Goal: Information Seeking & Learning: Learn about a topic

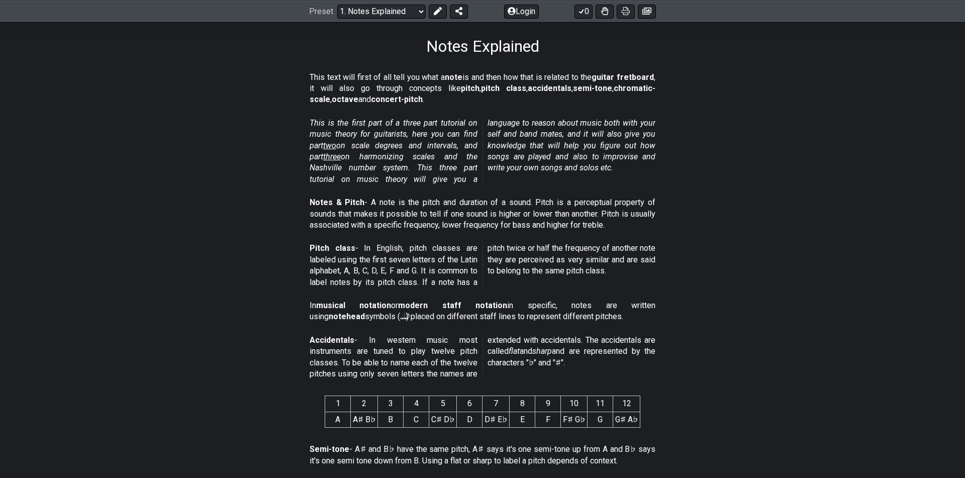
scroll to position [151, 0]
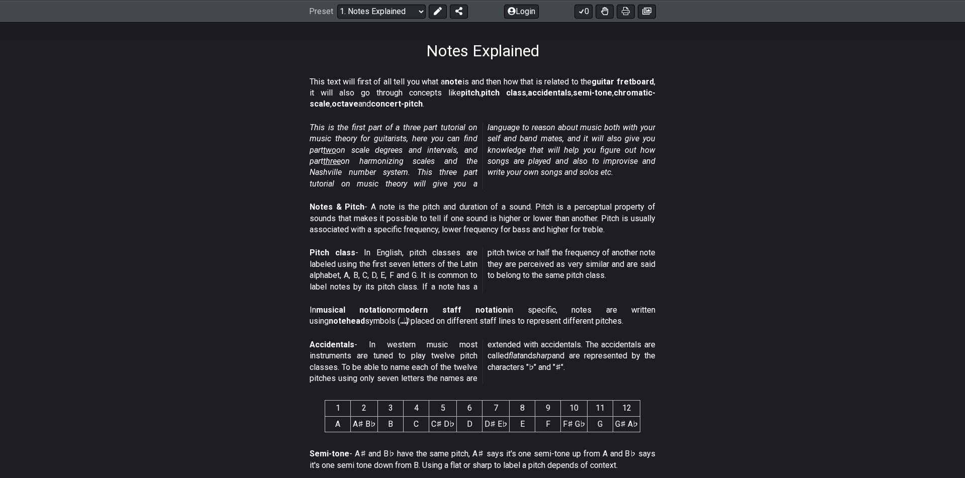
click at [335, 151] on span "two" at bounding box center [329, 150] width 13 height 10
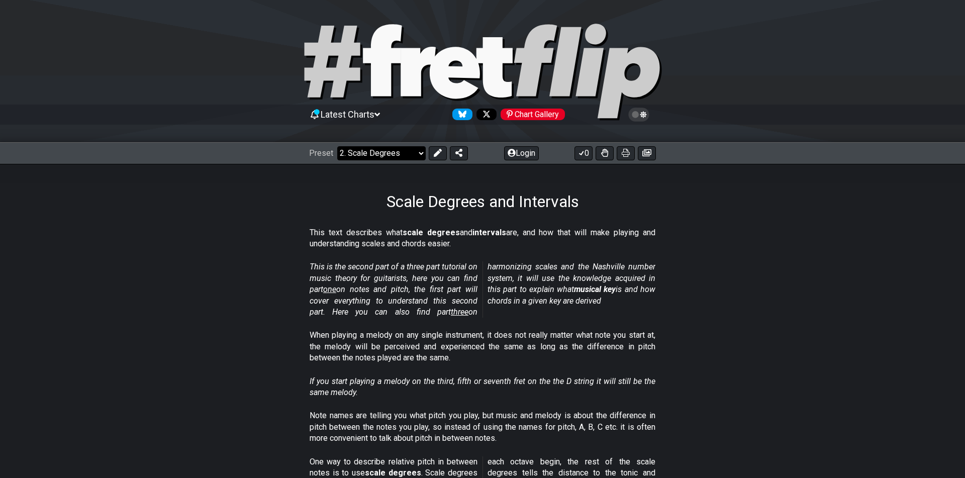
click at [388, 154] on select "Welcome to #fretflip! Initial Preset Custom Preset Minor Pentatonic Major Penta…" at bounding box center [381, 153] width 88 height 14
click at [337, 146] on select "Welcome to #fretflip! Initial Preset Custom Preset Minor Pentatonic Major Penta…" at bounding box center [381, 153] width 88 height 14
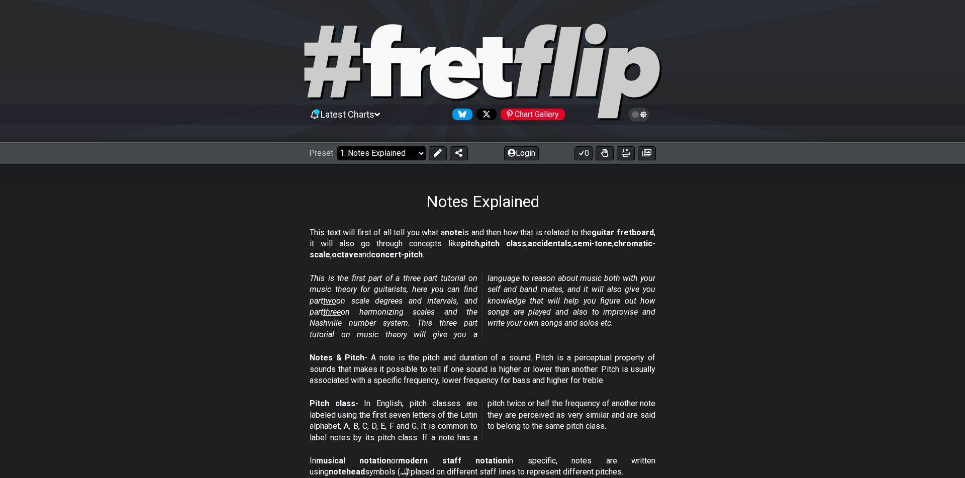
click at [390, 154] on select "Welcome to #fretflip! Initial Preset Custom Preset Minor Pentatonic Major Penta…" at bounding box center [381, 153] width 88 height 14
click at [337, 146] on select "Welcome to #fretflip! Initial Preset Custom Preset Minor Pentatonic Major Penta…" at bounding box center [381, 153] width 88 height 14
select select "/welcome"
select select "C"
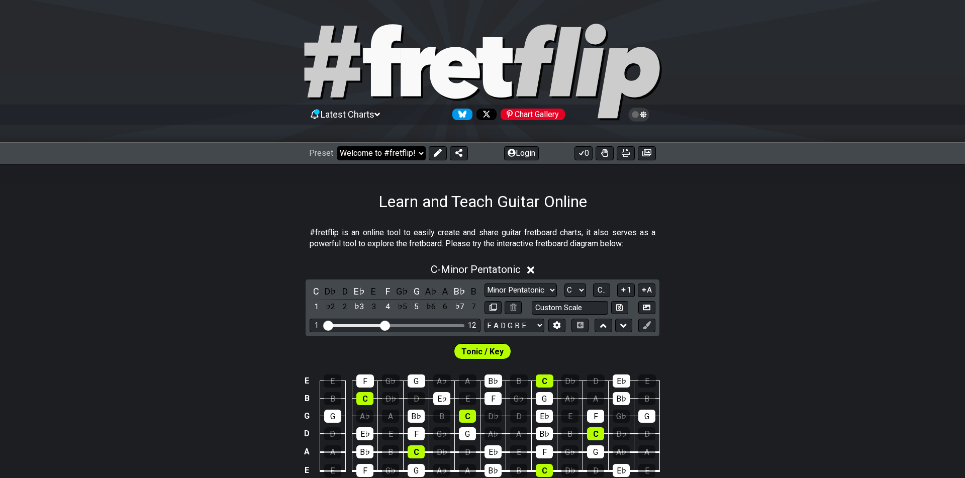
click at [368, 157] on select "Welcome to #fretflip! Initial Preset Custom Preset Minor Pentatonic Major Penta…" at bounding box center [381, 153] width 88 height 14
click at [337, 146] on select "Welcome to #fretflip! Initial Preset Custom Preset Minor Pentatonic Major Penta…" at bounding box center [381, 153] width 88 height 14
click at [370, 163] on div "Preset Welcome to #fretflip! Initial Preset Custom Preset Minor Pentatonic Majo…" at bounding box center [482, 153] width 965 height 22
click at [370, 150] on select "Welcome to #fretflip! Initial Preset Custom Preset Minor Pentatonic Major Penta…" at bounding box center [381, 153] width 88 height 14
click at [337, 146] on select "Welcome to #fretflip! Initial Preset Custom Preset Minor Pentatonic Major Penta…" at bounding box center [381, 153] width 88 height 14
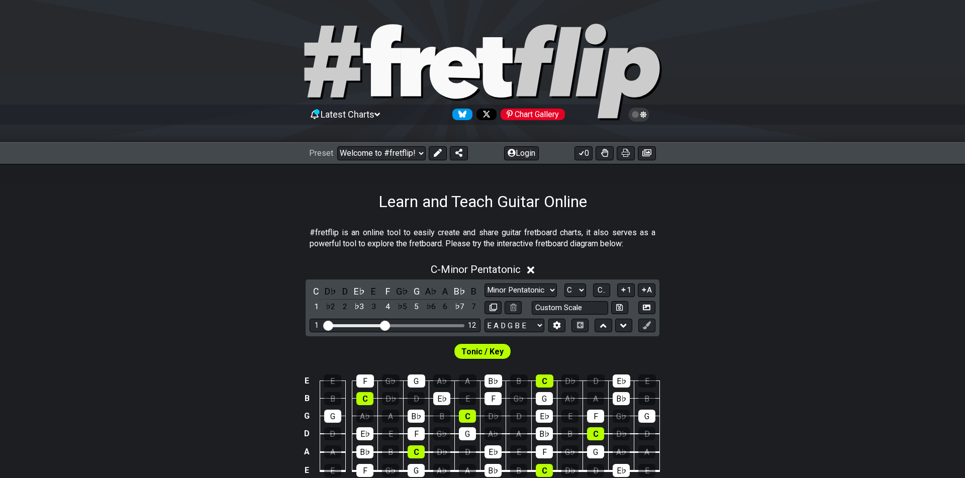
select select "/minor-pentatonic"
select select "C"
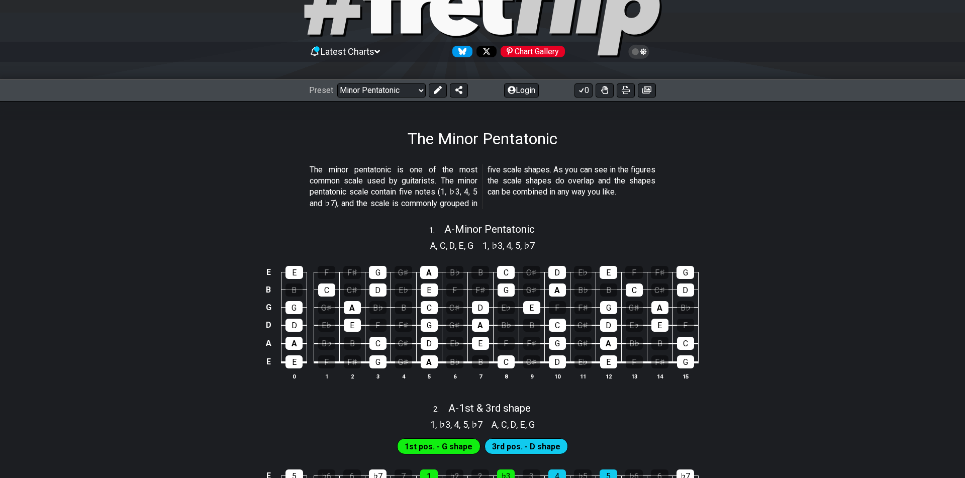
scroll to position [62, 0]
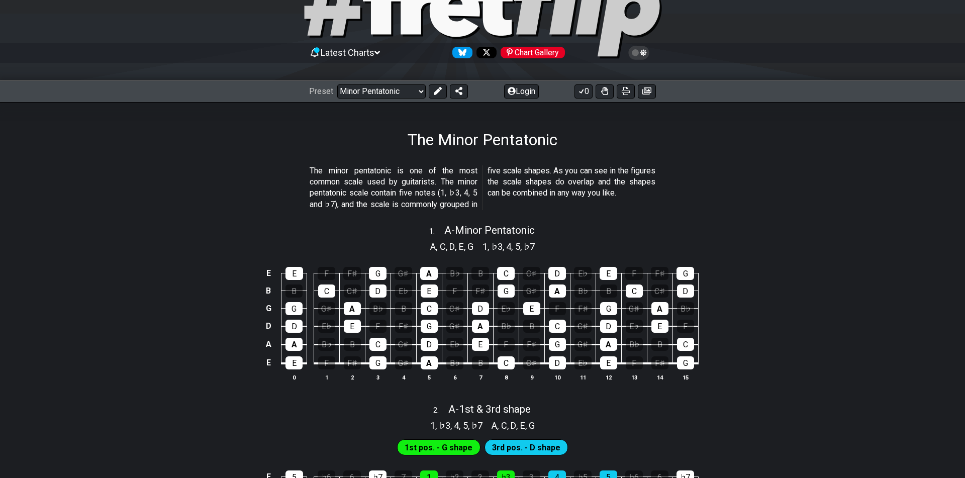
click at [384, 100] on div "Preset Welcome to #fretflip! Initial Preset Custom Preset Minor Pentatonic Majo…" at bounding box center [482, 91] width 965 height 22
click at [386, 89] on select "Welcome to #fretflip! Initial Preset Custom Preset Minor Pentatonic Major Penta…" at bounding box center [381, 91] width 88 height 14
click at [337, 84] on select "Welcome to #fretflip! Initial Preset Custom Preset Minor Pentatonic Major Penta…" at bounding box center [381, 91] width 88 height 14
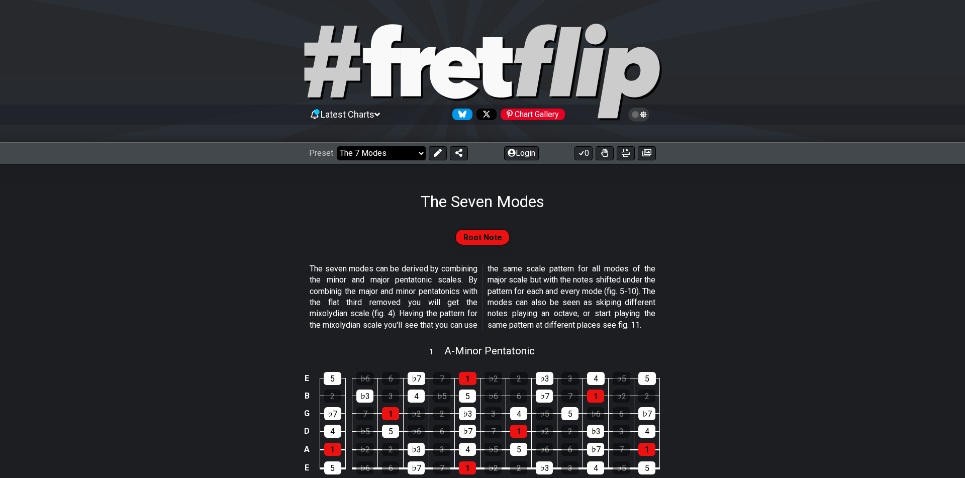
click at [354, 155] on select "Welcome to #fretflip! Initial Preset Custom Preset Minor Pentatonic Major Penta…" at bounding box center [381, 153] width 88 height 14
click at [337, 146] on select "Welcome to #fretflip! Initial Preset Custom Preset Minor Pentatonic Major Penta…" at bounding box center [381, 153] width 88 height 14
select select "/guitar-scales"
select select "C"
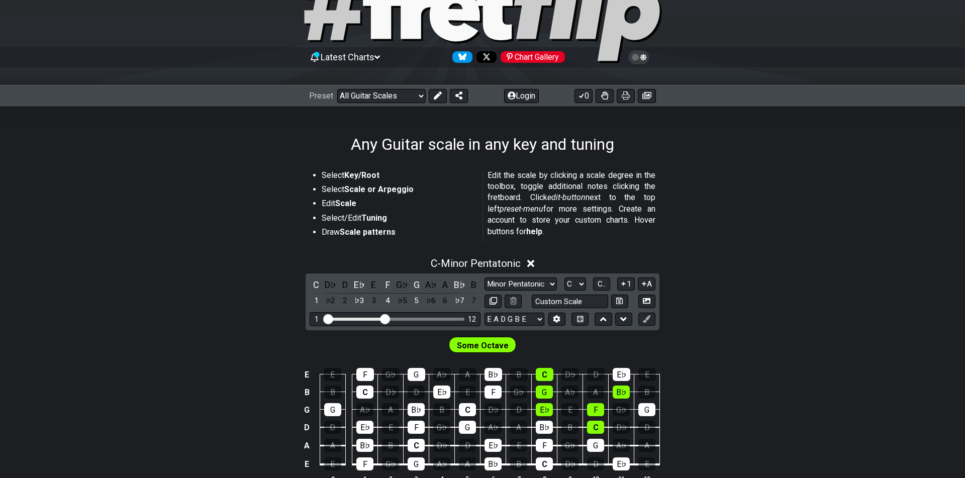
scroll to position [56, 0]
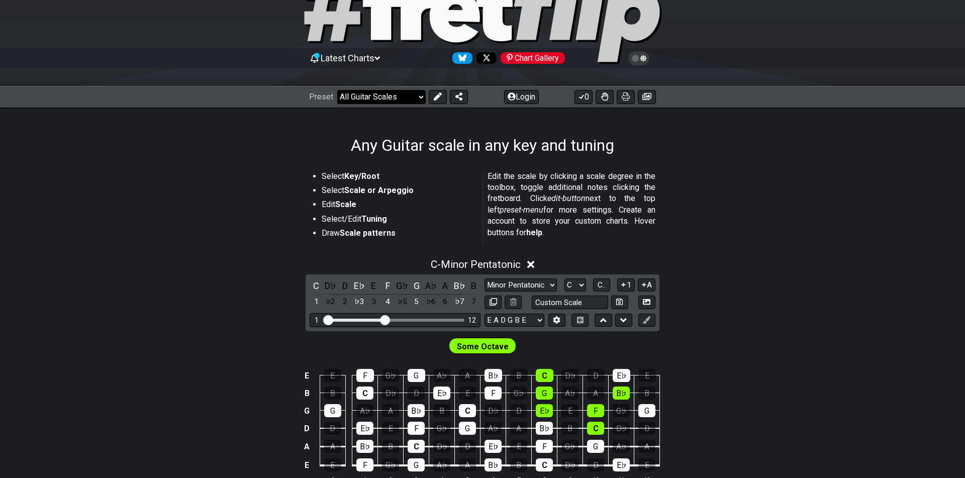
click at [387, 102] on select "Welcome to #fretflip! Initial Preset Custom Preset Minor Pentatonic Major Penta…" at bounding box center [381, 97] width 88 height 14
click at [337, 90] on select "Welcome to #fretflip! Initial Preset Custom Preset Minor Pentatonic Major Penta…" at bounding box center [381, 97] width 88 height 14
select select "/3nps-caged-shapes"
select select "A"
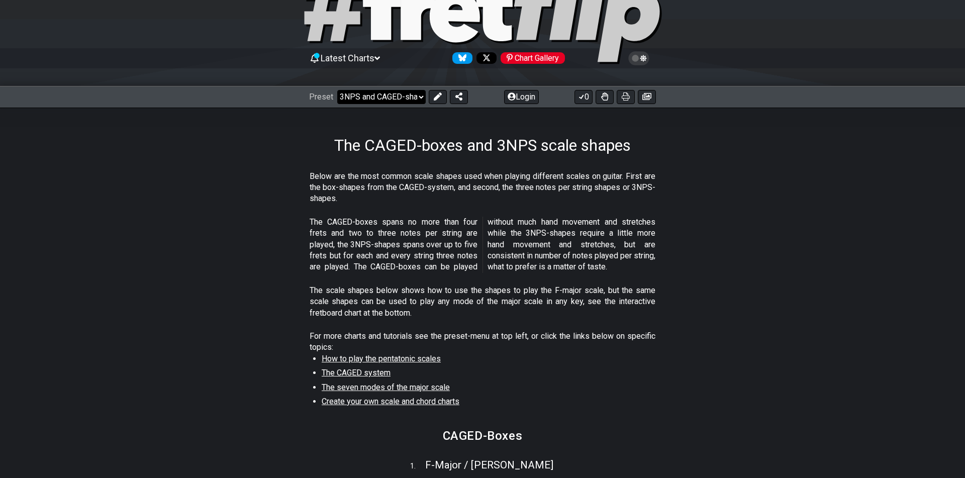
click at [396, 98] on select "Welcome to #fretflip! Initial Preset Custom Preset Minor Pentatonic Major Penta…" at bounding box center [381, 97] width 88 height 14
click at [337, 90] on select "Welcome to #fretflip! Initial Preset Custom Preset Minor Pentatonic Major Penta…" at bounding box center [381, 97] width 88 height 14
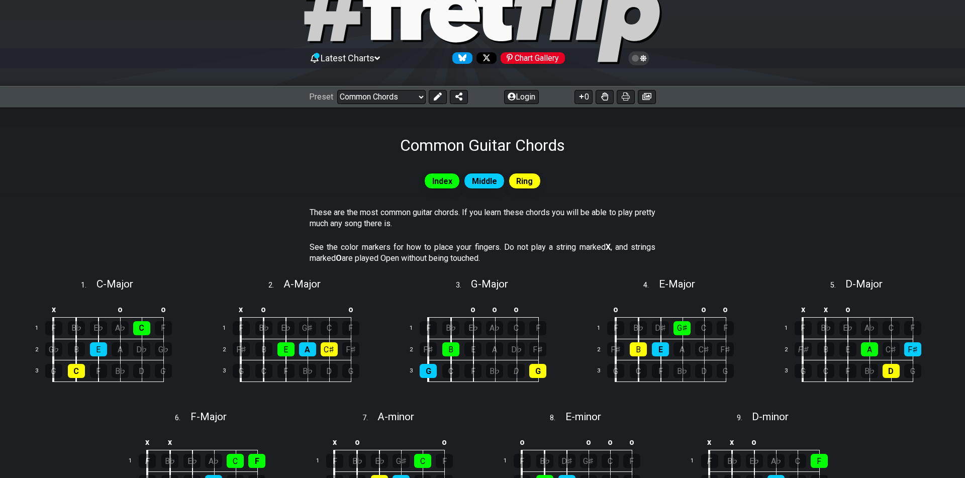
click at [408, 109] on div "Common Guitar Chords" at bounding box center [482, 131] width 965 height 47
click at [408, 97] on select "Welcome to #fretflip! Initial Preset Custom Preset Minor Pentatonic Major Penta…" at bounding box center [381, 97] width 88 height 14
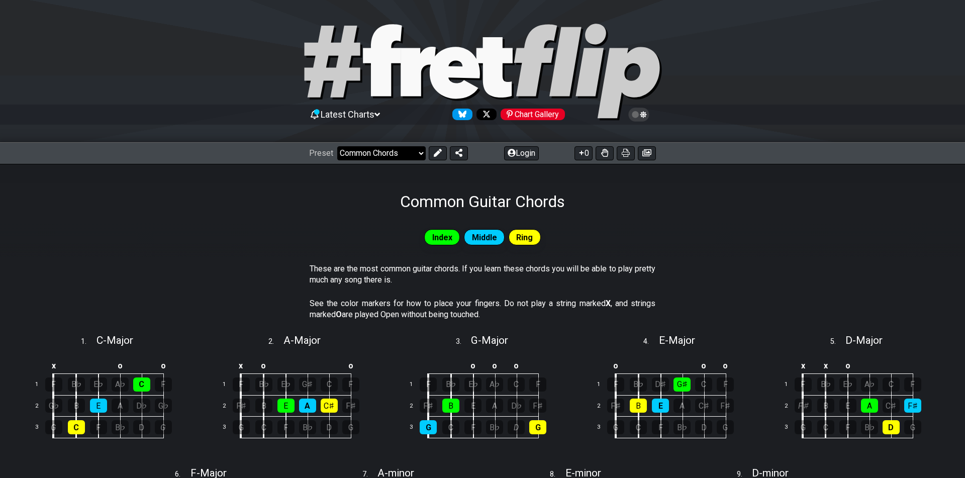
click at [387, 153] on select "Welcome to #fretflip! Initial Preset Custom Preset Minor Pentatonic Major Penta…" at bounding box center [381, 153] width 88 height 14
click at [337, 146] on select "Welcome to #fretflip! Initial Preset Custom Preset Minor Pentatonic Major Penta…" at bounding box center [381, 153] width 88 height 14
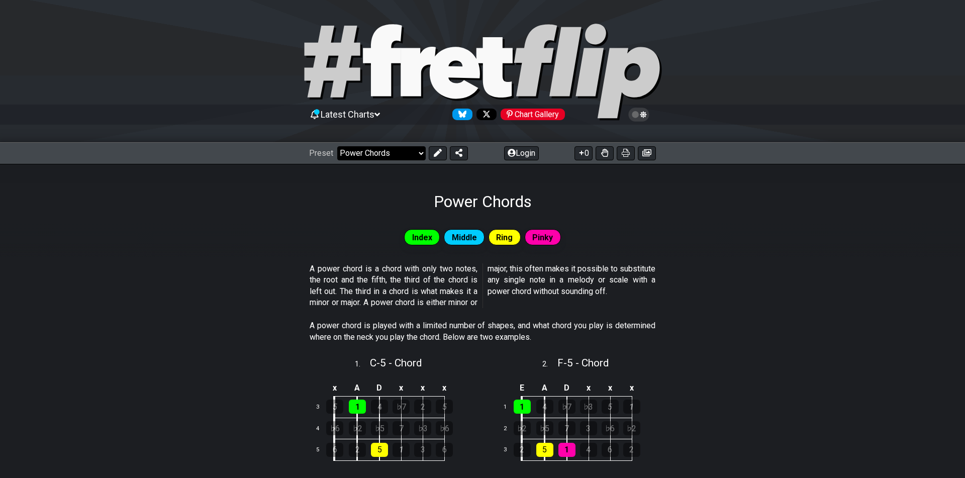
click at [397, 154] on select "Welcome to #fretflip! Initial Preset Custom Preset Minor Pentatonic Major Penta…" at bounding box center [381, 153] width 88 height 14
click at [417, 153] on select "Welcome to #fretflip! Initial Preset Custom Preset Minor Pentatonic Major Penta…" at bounding box center [381, 153] width 88 height 14
click at [337, 146] on select "Welcome to #fretflip! Initial Preset Custom Preset Minor Pentatonic Major Penta…" at bounding box center [381, 153] width 88 height 14
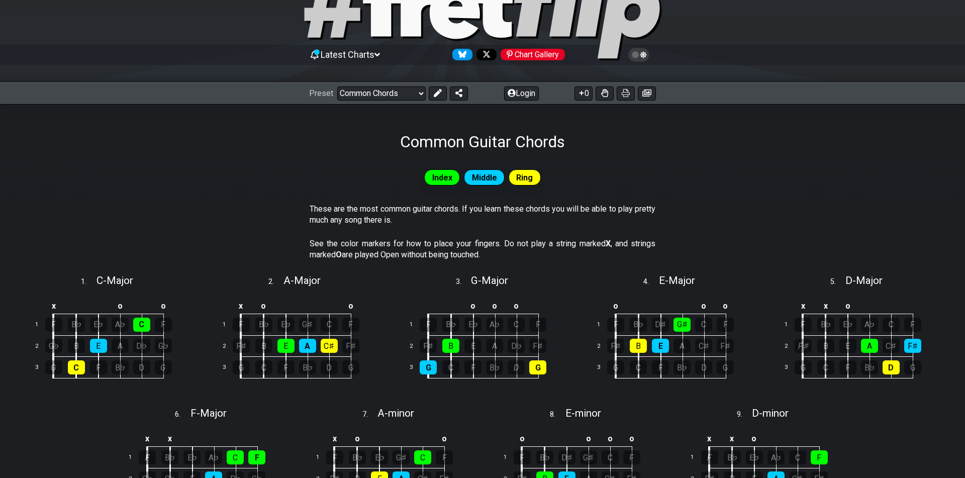
scroll to position [53, 0]
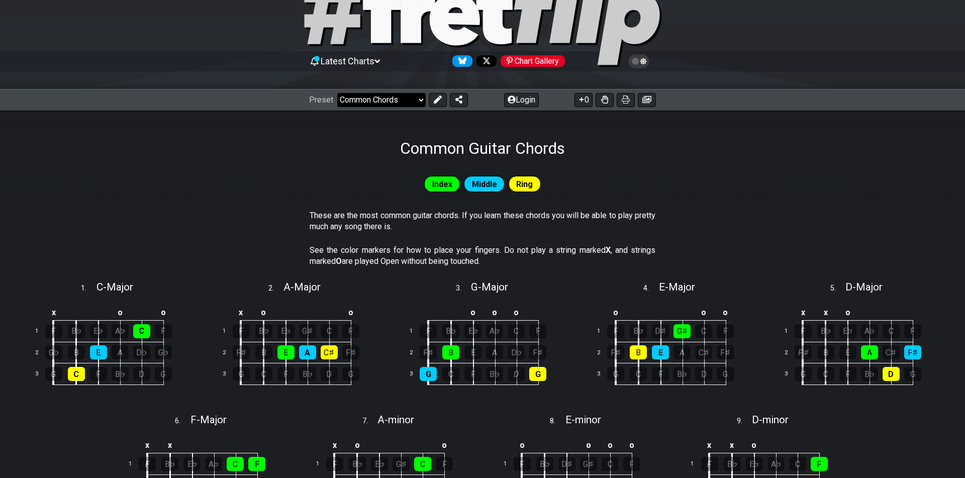
click at [382, 102] on select "Welcome to #fretflip! Initial Preset Custom Preset Minor Pentatonic Major Penta…" at bounding box center [381, 100] width 88 height 14
click at [337, 93] on select "Welcome to #fretflip! Initial Preset Custom Preset Minor Pentatonic Major Penta…" at bounding box center [381, 100] width 88 height 14
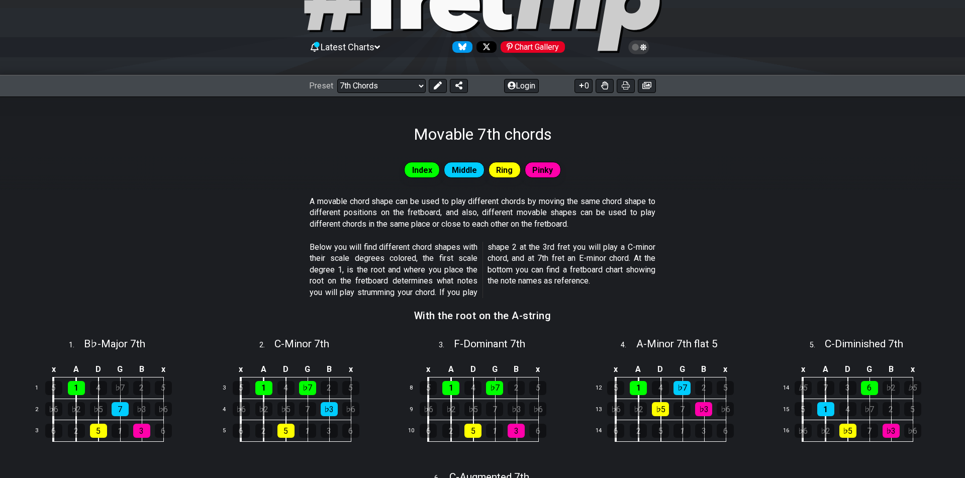
scroll to position [59, 0]
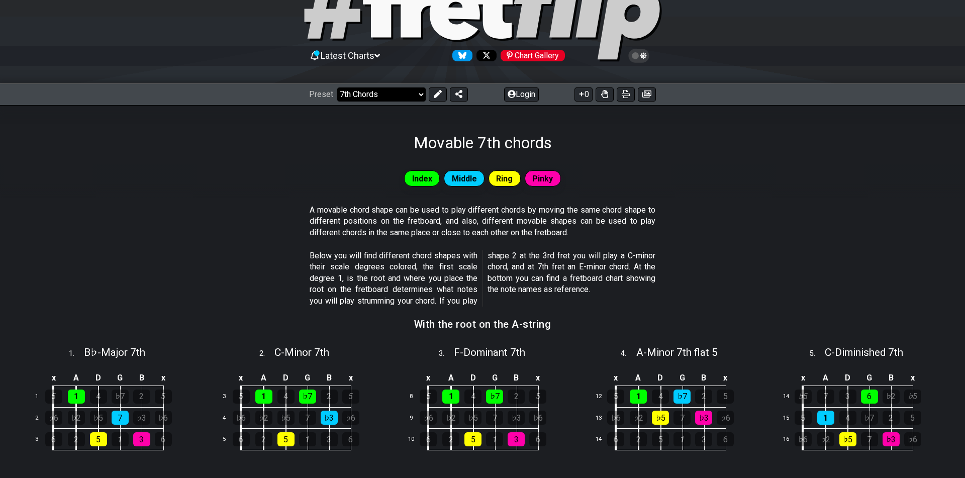
click at [401, 93] on select "Welcome to #fretflip! Initial Preset Custom Preset Minor Pentatonic Major Penta…" at bounding box center [381, 94] width 88 height 14
click at [337, 87] on select "Welcome to #fretflip! Initial Preset Custom Preset Minor Pentatonic Major Penta…" at bounding box center [381, 94] width 88 height 14
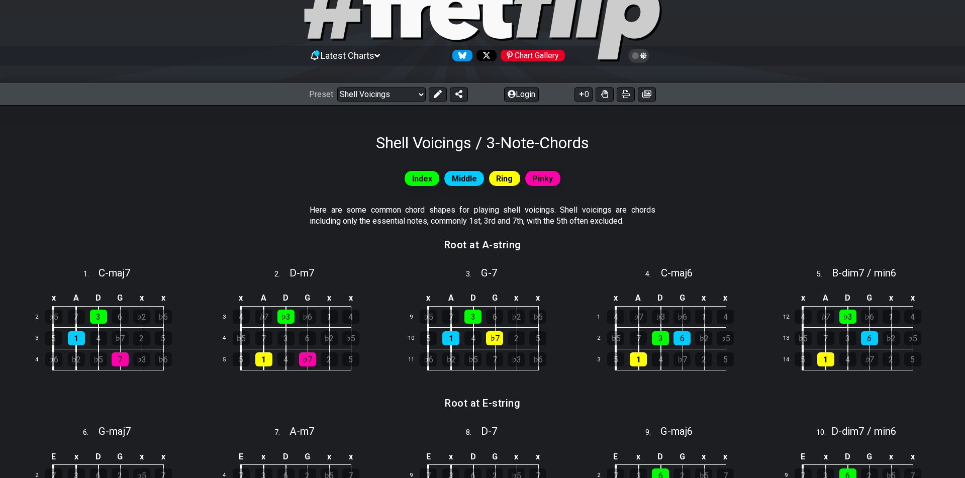
drag, startPoint x: 309, startPoint y: 201, endPoint x: 685, endPoint y: 222, distance: 376.6
click at [685, 222] on section "Here are some common chord shapes for playing shell voicings. Shell voicings ar…" at bounding box center [482, 218] width 965 height 35
drag, startPoint x: 642, startPoint y: 224, endPoint x: 249, endPoint y: 222, distance: 393.1
click at [249, 222] on section "Here are some common chord shapes for playing shell voicings. Shell voicings ar…" at bounding box center [482, 218] width 965 height 35
click at [379, 94] on select "Welcome to #fretflip! Initial Preset Custom Preset Minor Pentatonic Major Penta…" at bounding box center [381, 94] width 88 height 14
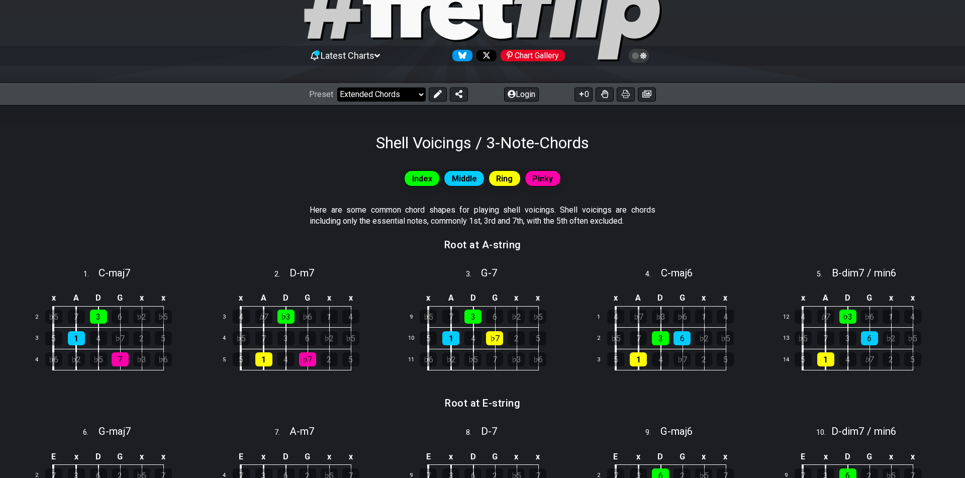
click at [337, 87] on select "Welcome to #fretflip! Initial Preset Custom Preset Minor Pentatonic Major Penta…" at bounding box center [381, 94] width 88 height 14
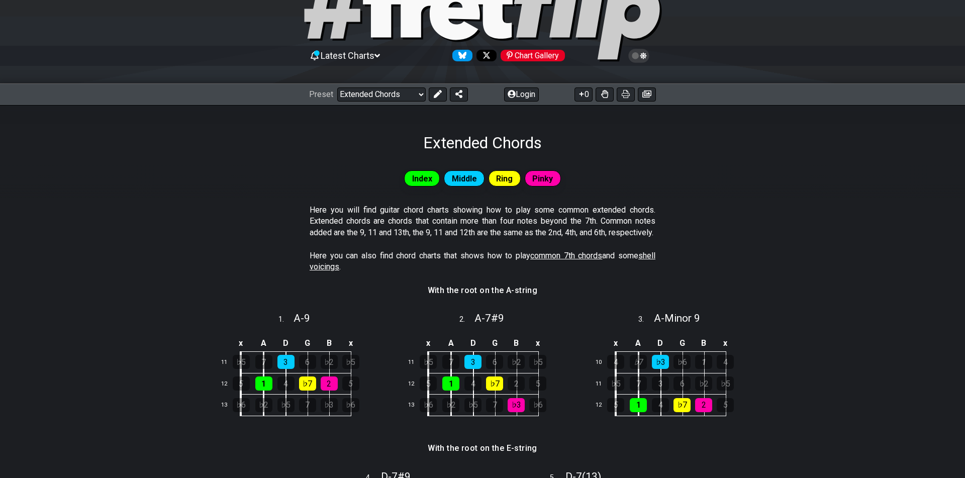
scroll to position [95, 0]
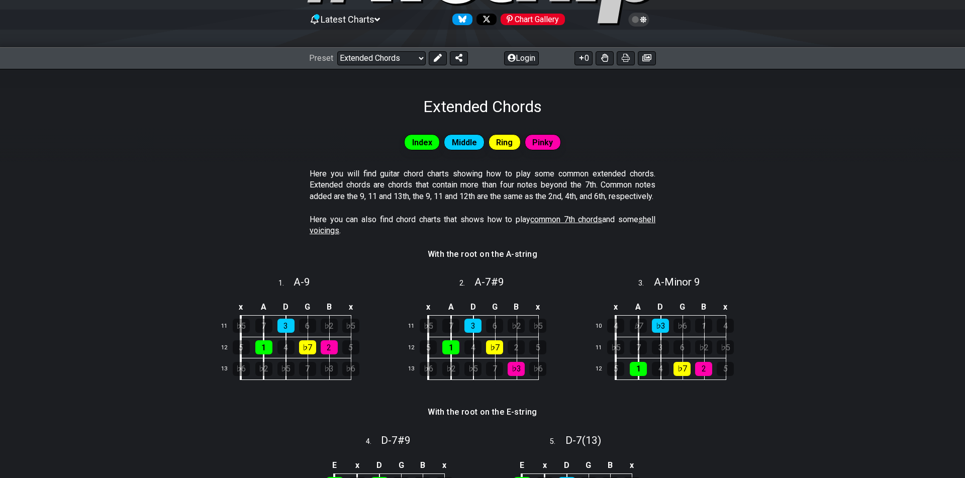
drag, startPoint x: 306, startPoint y: 170, endPoint x: 368, endPoint y: 220, distance: 79.8
click at [368, 210] on section "Here you will find guitar chord charts showing how to play some common extended…" at bounding box center [482, 187] width 965 height 46
drag, startPoint x: 362, startPoint y: 220, endPoint x: 300, endPoint y: 170, distance: 79.4
click at [300, 170] on section "Here you will find guitar chord charts showing how to play some common extended…" at bounding box center [482, 187] width 965 height 46
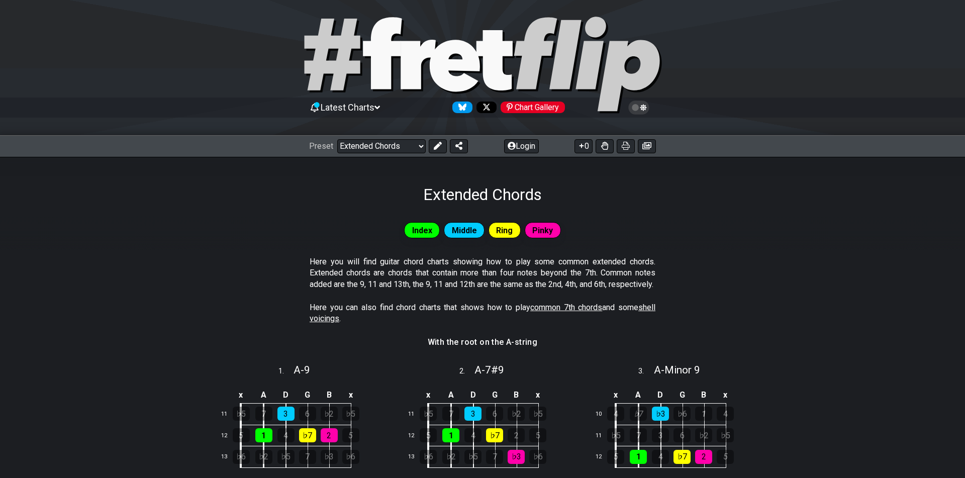
scroll to position [0, 0]
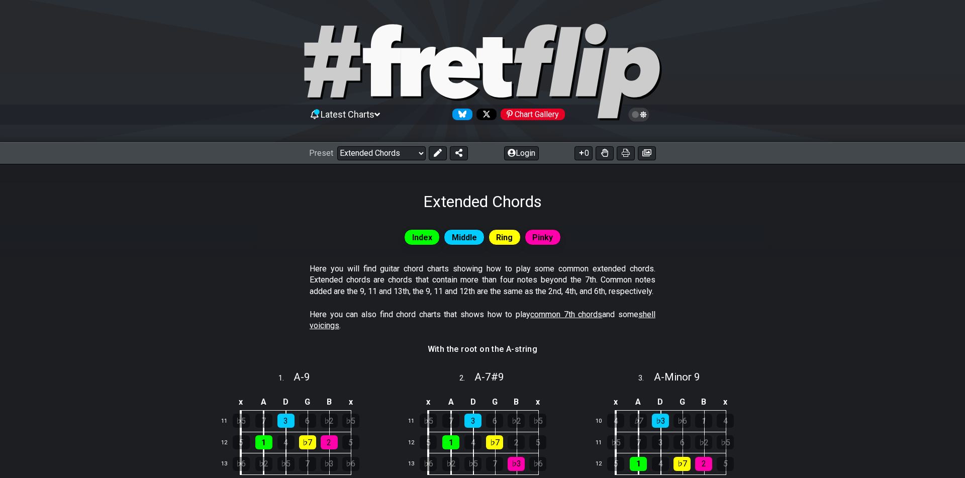
click at [373, 162] on div "Preset Welcome to #fretflip! Initial Preset Custom Preset Minor Pentatonic Majo…" at bounding box center [482, 153] width 965 height 22
click at [373, 155] on select "Welcome to #fretflip! Initial Preset Custom Preset Minor Pentatonic Major Penta…" at bounding box center [381, 153] width 88 height 14
click at [337, 146] on select "Welcome to #fretflip! Initial Preset Custom Preset Minor Pentatonic Major Penta…" at bounding box center [381, 153] width 88 height 14
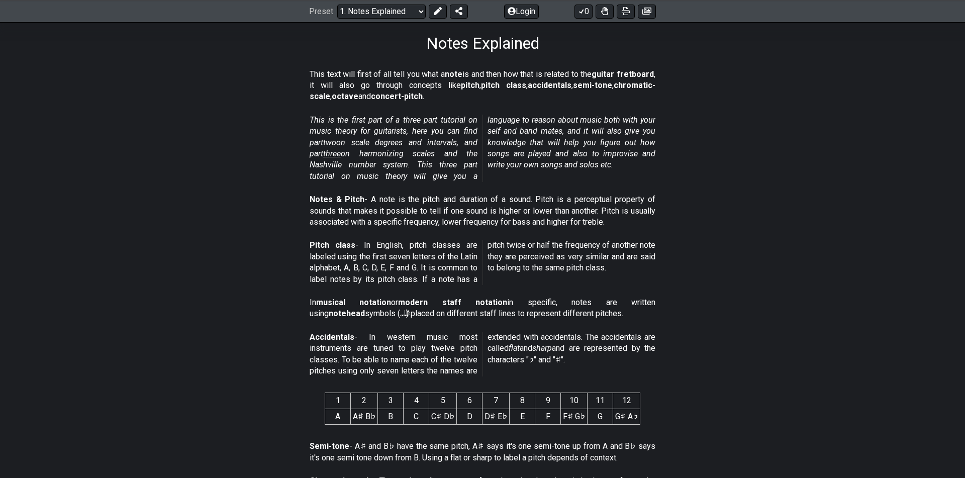
scroll to position [157, 0]
drag, startPoint x: 301, startPoint y: 114, endPoint x: 444, endPoint y: 172, distance: 154.7
click at [444, 172] on section "This is the first part of a three part tutorial on music theory for guitarists,…" at bounding box center [482, 151] width 965 height 79
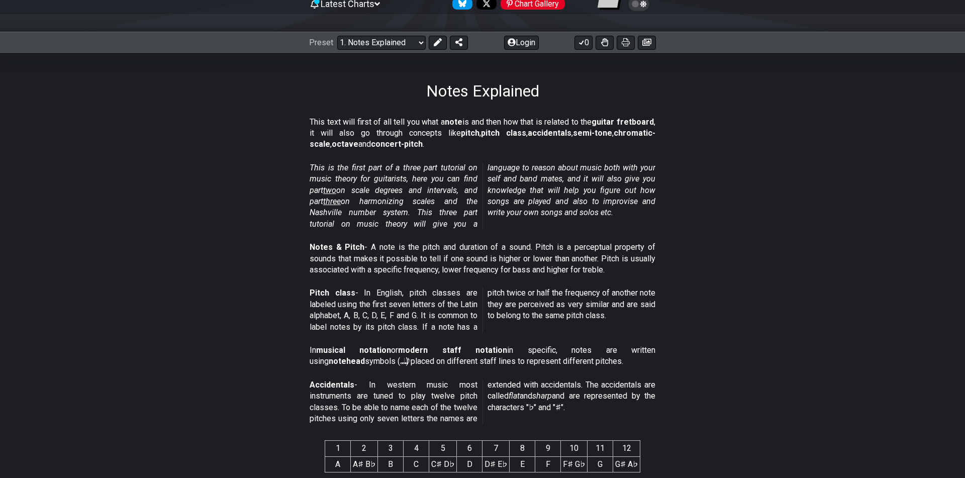
scroll to position [0, 0]
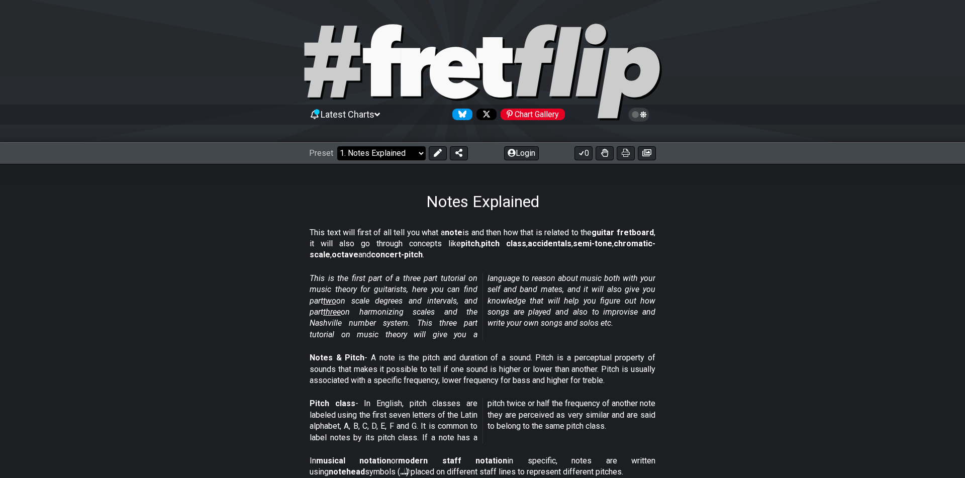
click at [375, 158] on select "Welcome to #fretflip! Initial Preset Custom Preset Minor Pentatonic Major Penta…" at bounding box center [381, 153] width 88 height 14
click at [337, 146] on select "Welcome to #fretflip! Initial Preset Custom Preset Minor Pentatonic Major Penta…" at bounding box center [381, 153] width 88 height 14
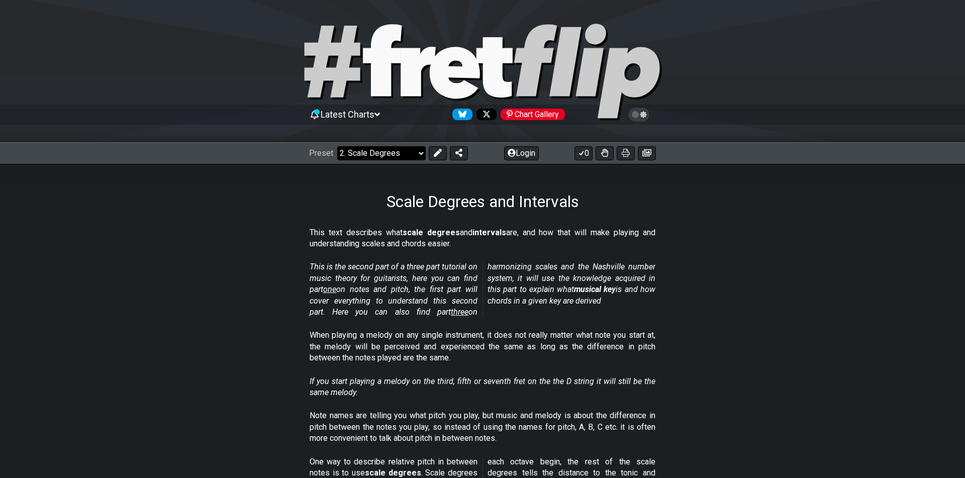
click at [387, 155] on select "Welcome to #fretflip! Initial Preset Custom Preset Minor Pentatonic Major Penta…" at bounding box center [381, 153] width 88 height 14
click at [337, 146] on select "Welcome to #fretflip! Initial Preset Custom Preset Minor Pentatonic Major Penta…" at bounding box center [381, 153] width 88 height 14
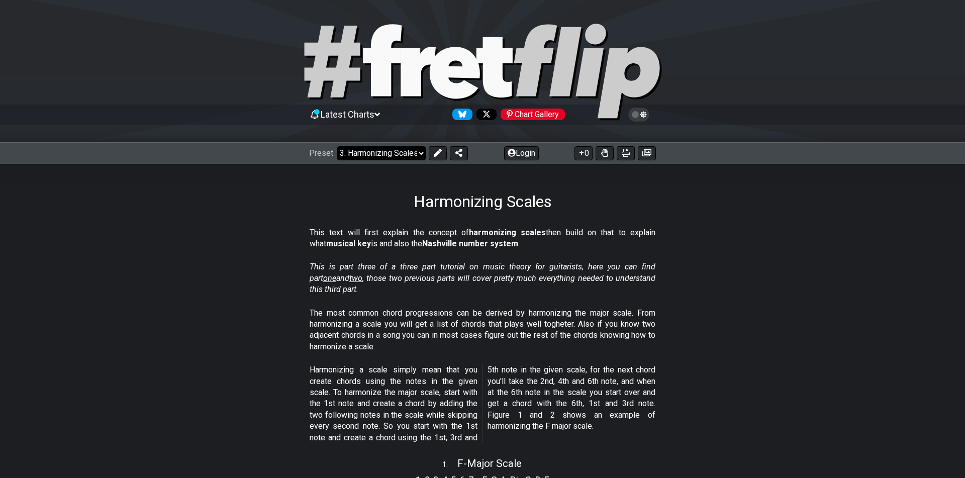
click at [373, 150] on select "Welcome to #fretflip! Initial Preset Custom Preset Minor Pentatonic Major Penta…" at bounding box center [381, 153] width 88 height 14
click at [337, 146] on select "Welcome to #fretflip! Initial Preset Custom Preset Minor Pentatonic Major Penta…" at bounding box center [381, 153] width 88 height 14
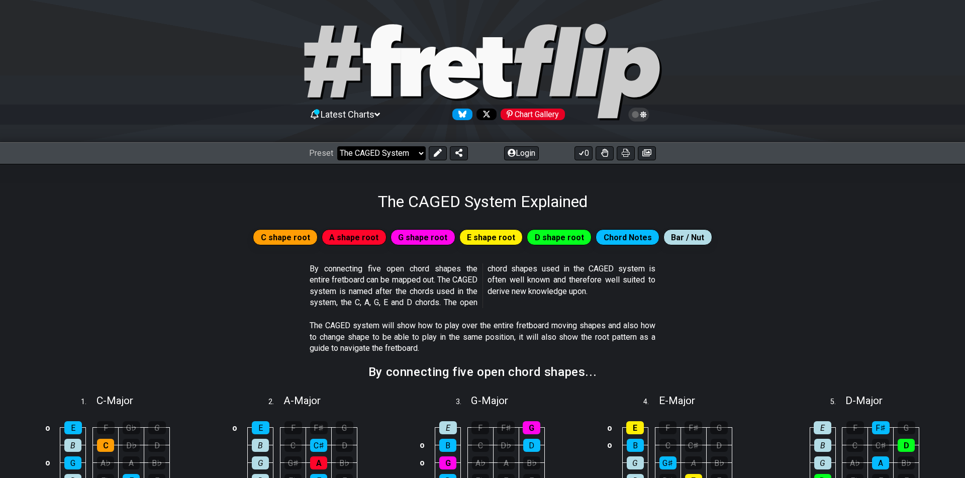
click at [383, 156] on select "Welcome to #fretflip! Initial Preset Custom Preset Minor Pentatonic Major Penta…" at bounding box center [381, 153] width 88 height 14
click at [337, 146] on select "Welcome to #fretflip! Initial Preset Custom Preset Minor Pentatonic Major Penta…" at bounding box center [381, 153] width 88 height 14
select select "/guitar-scales-generator"
select select "A"
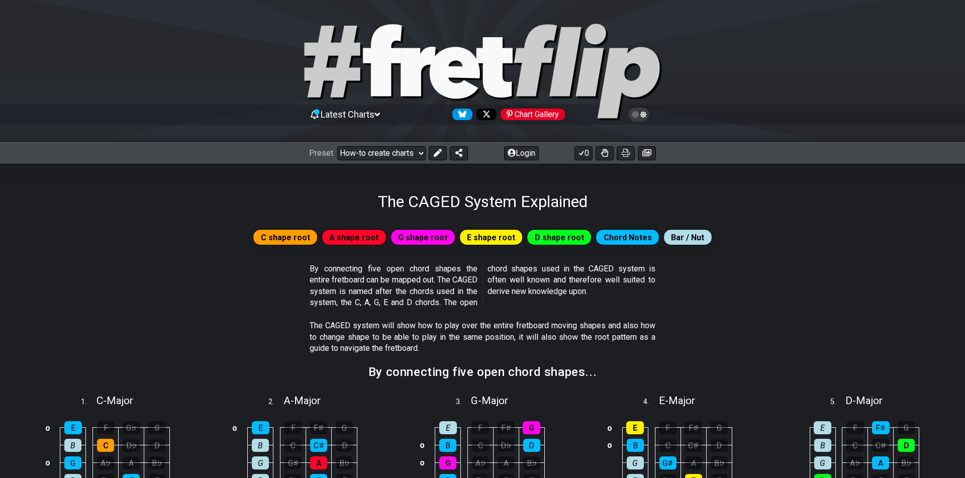
select select "A"
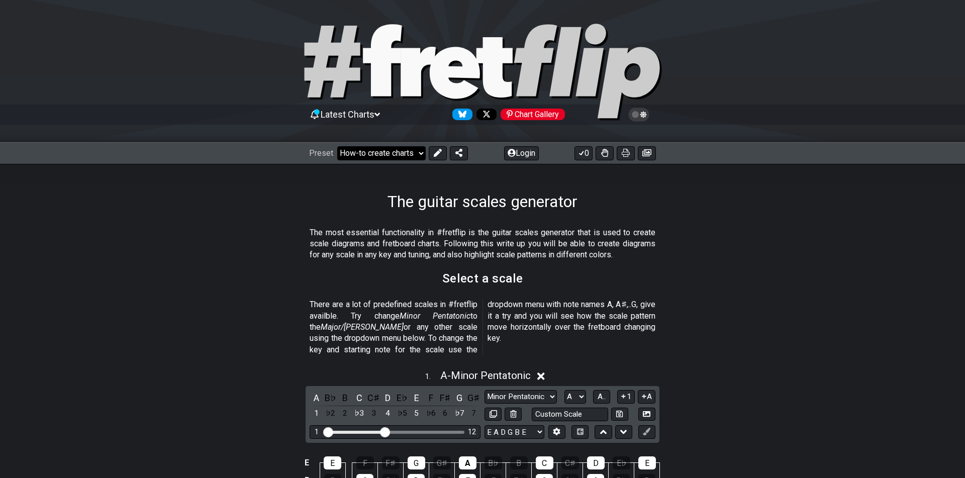
click at [399, 152] on select "Welcome to #fretflip! Initial Preset Custom Preset Minor Pentatonic Major Penta…" at bounding box center [381, 153] width 88 height 14
click at [337, 146] on select "Welcome to #fretflip! Initial Preset Custom Preset Minor Pentatonic Major Penta…" at bounding box center [381, 153] width 88 height 14
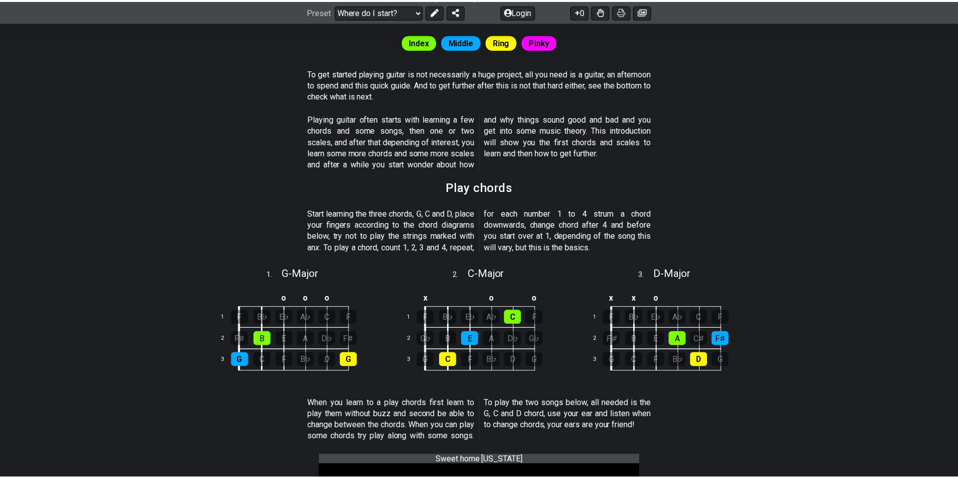
scroll to position [195, 0]
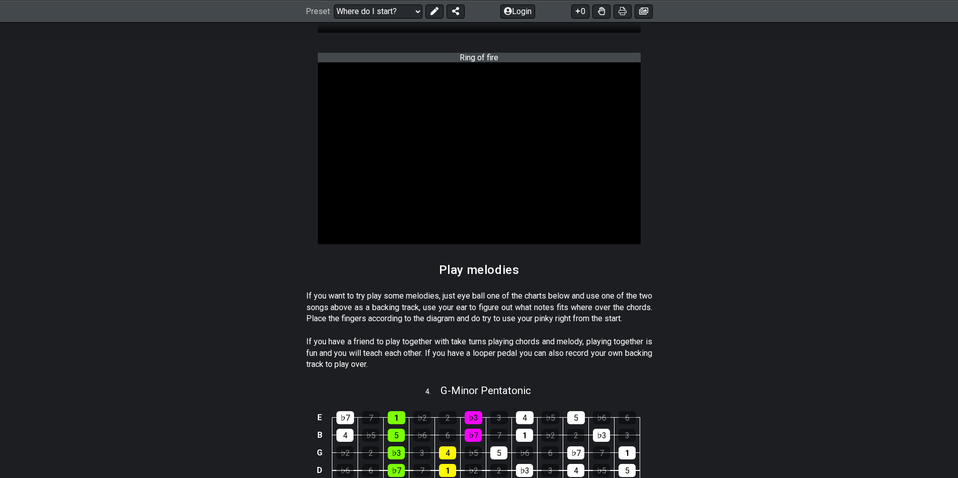
scroll to position [824, 0]
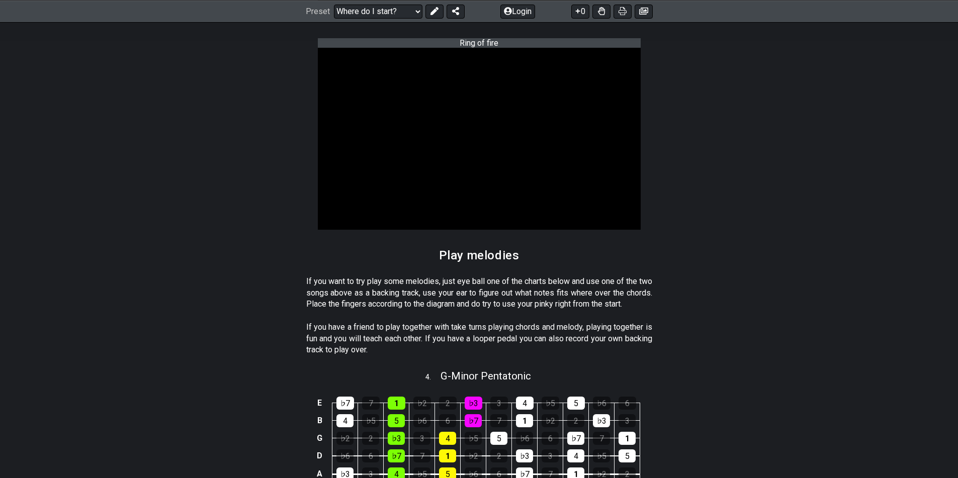
drag, startPoint x: 304, startPoint y: 281, endPoint x: 350, endPoint y: 330, distance: 67.2
click at [350, 330] on div "Index Middle Ring Pinky To get started playing guitar is not necessarily a huge…" at bounding box center [479, 168] width 958 height 1563
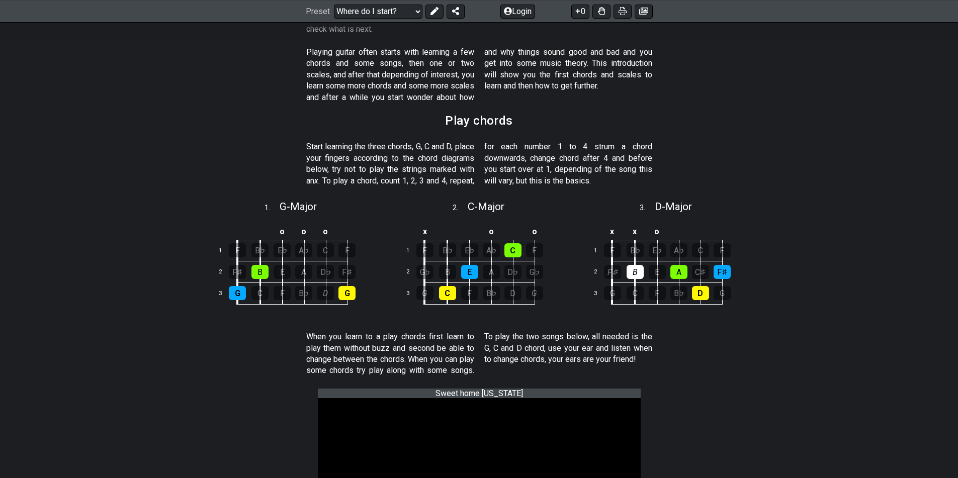
scroll to position [0, 0]
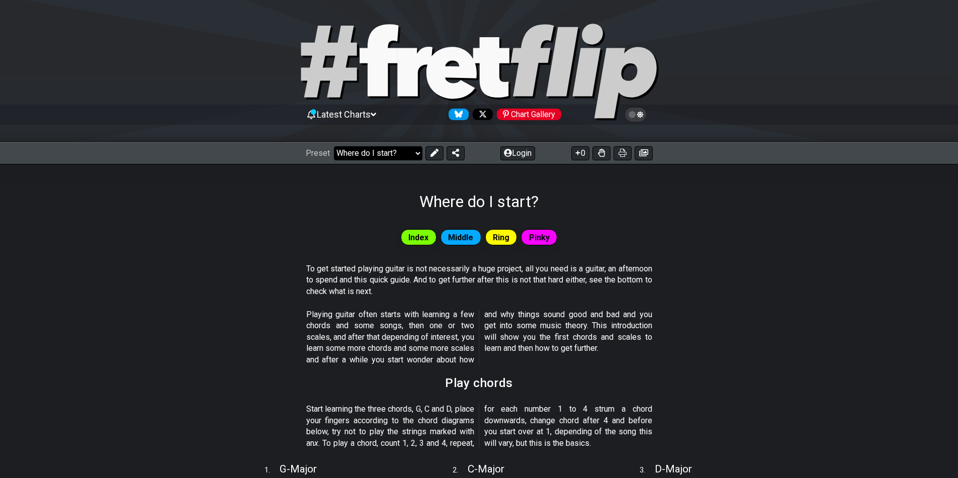
click at [392, 156] on select "Welcome to #fretflip! Initial Preset Custom Preset Minor Pentatonic Major Penta…" at bounding box center [378, 153] width 88 height 14
click at [334, 146] on select "Welcome to #fretflip! Initial Preset Custom Preset Minor Pentatonic Major Penta…" at bounding box center [378, 153] width 88 height 14
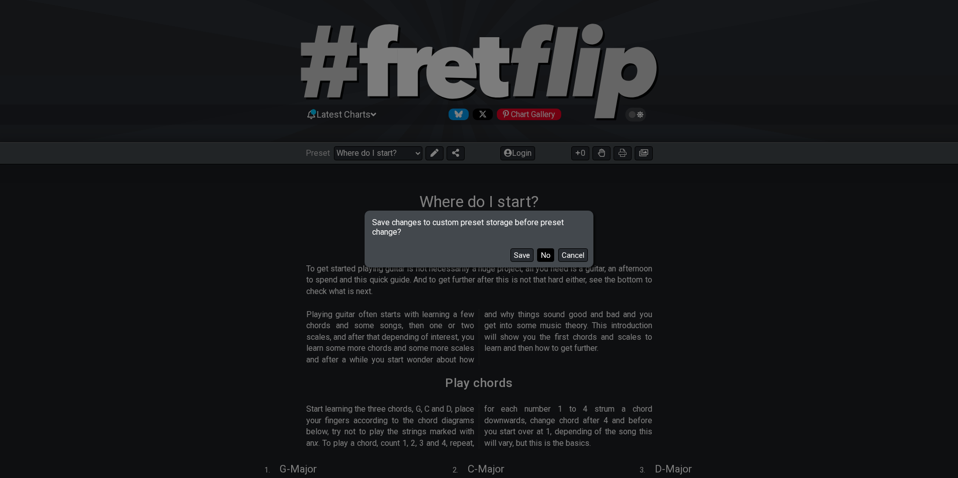
click at [543, 259] on button "No" at bounding box center [545, 255] width 17 height 14
select select "/common-guitar-chords"
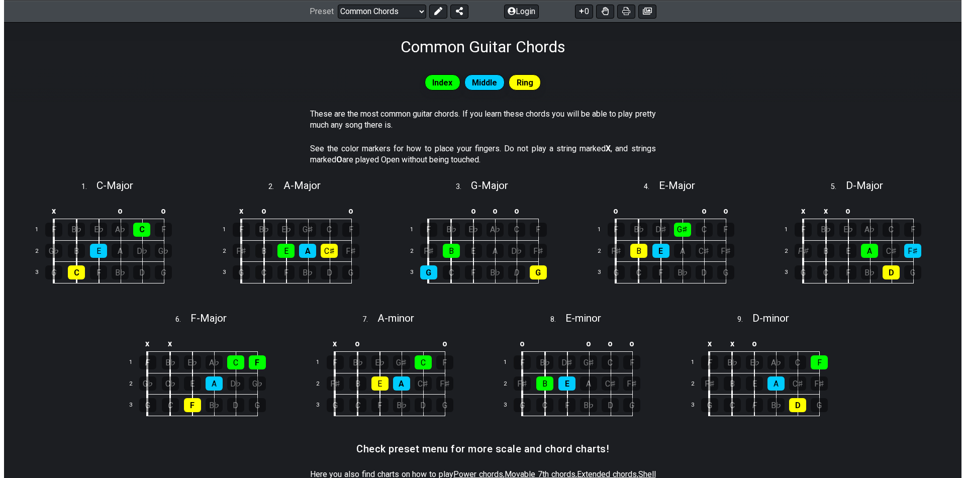
scroll to position [163, 0]
